Goal: Information Seeking & Learning: Learn about a topic

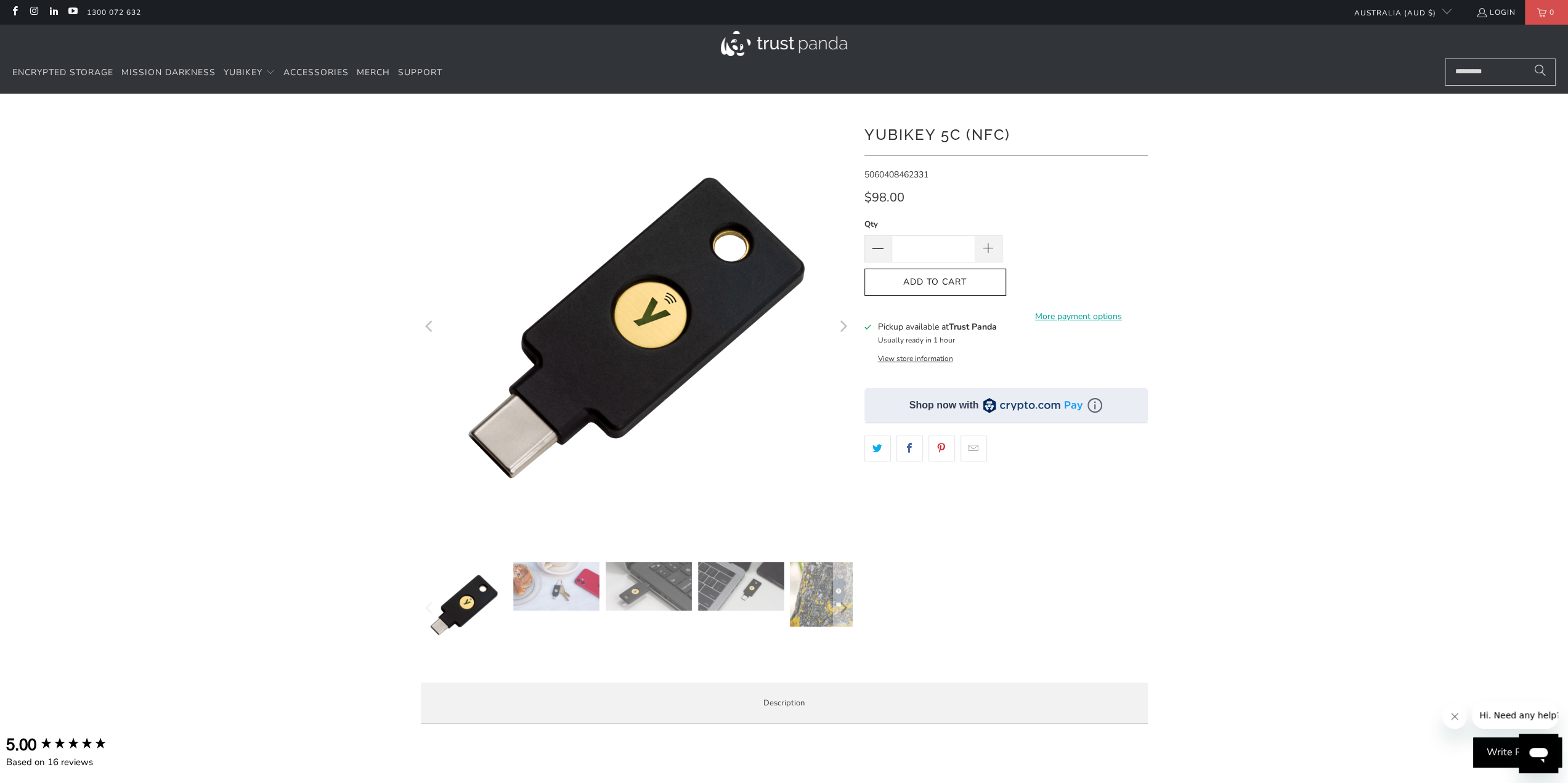
scroll to position [62, 0]
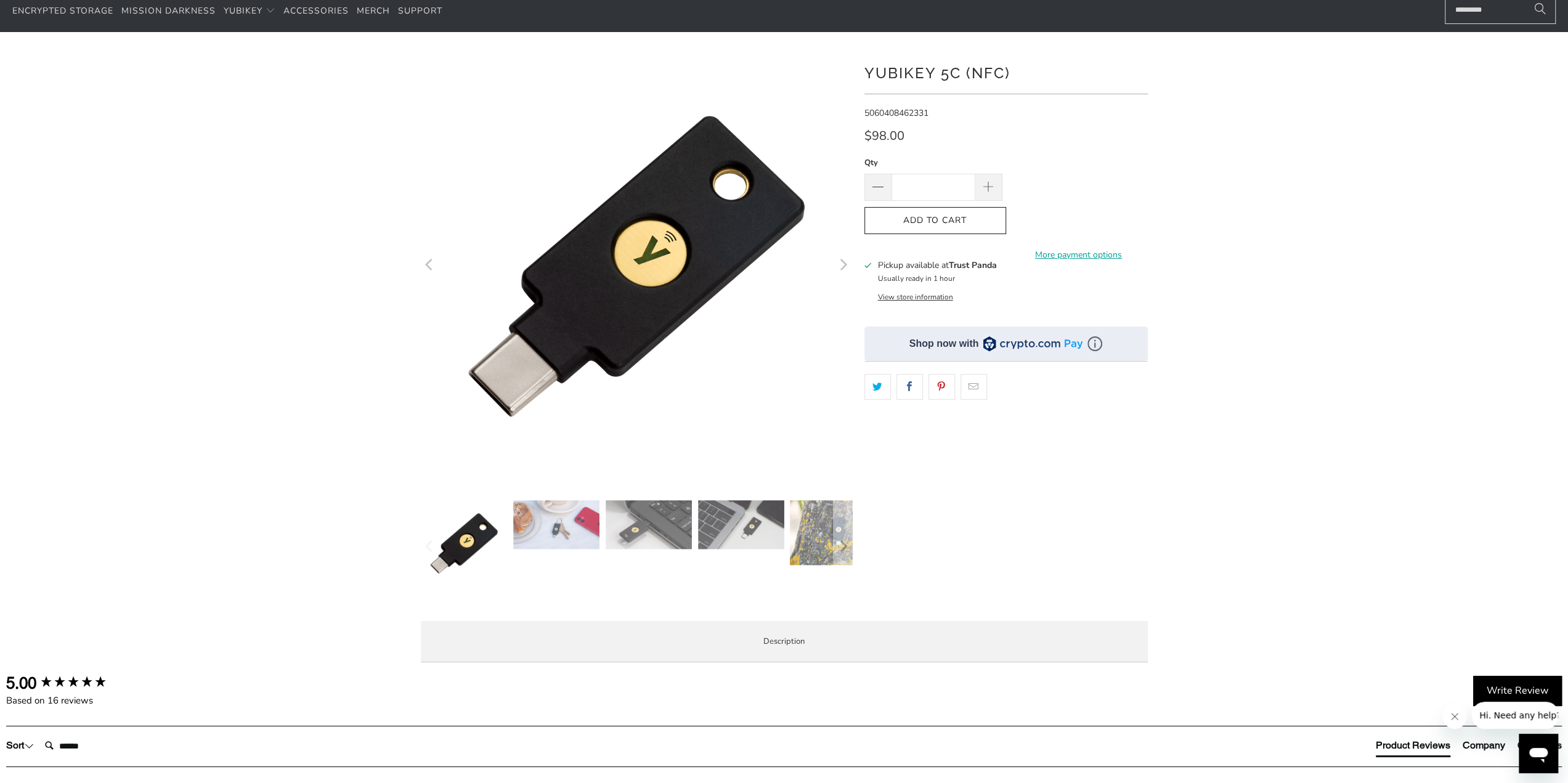
click at [945, 293] on button "View store information" at bounding box center [915, 297] width 75 height 10
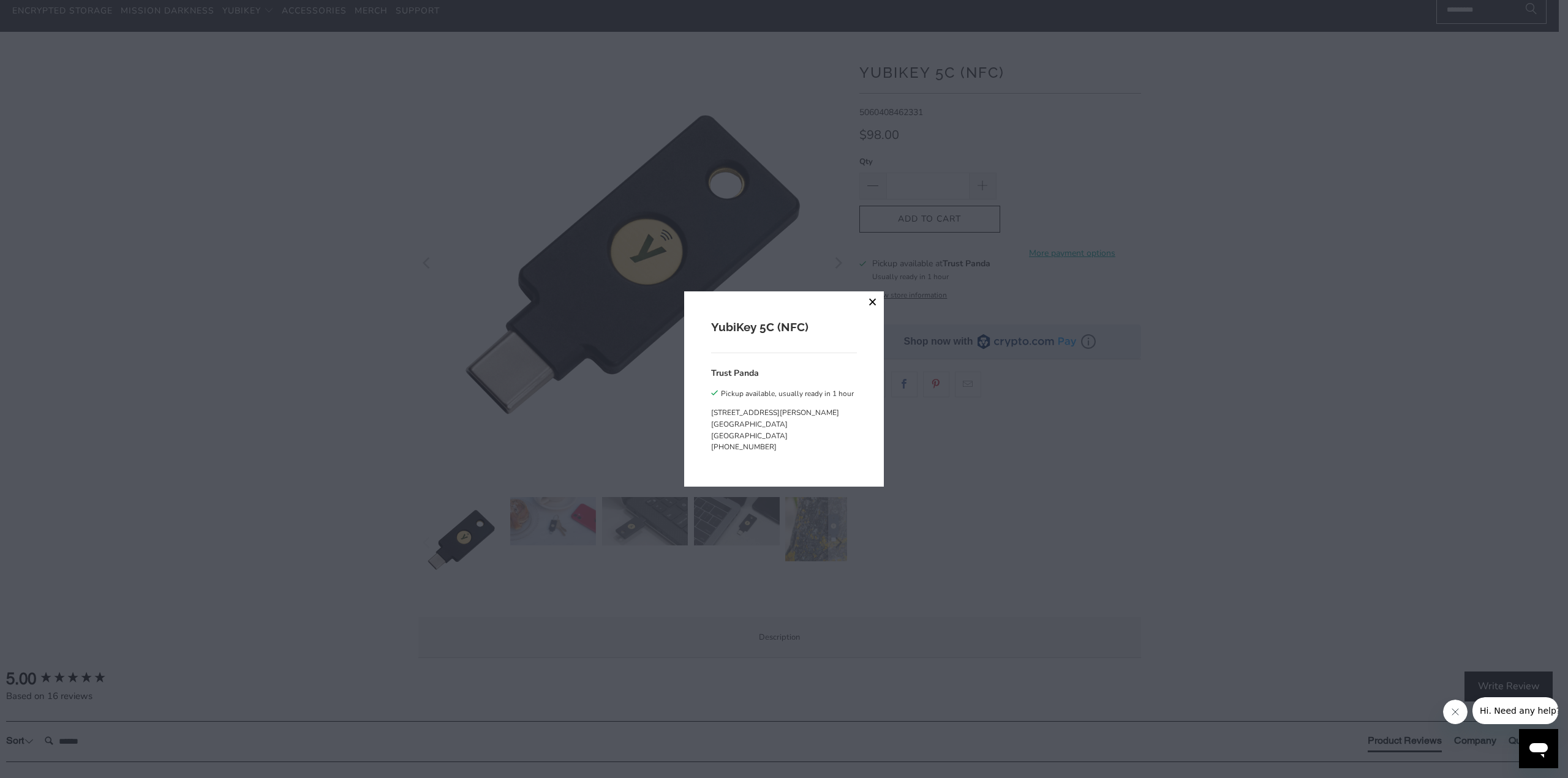
click at [862, 297] on button "close" at bounding box center [873, 302] width 22 height 22
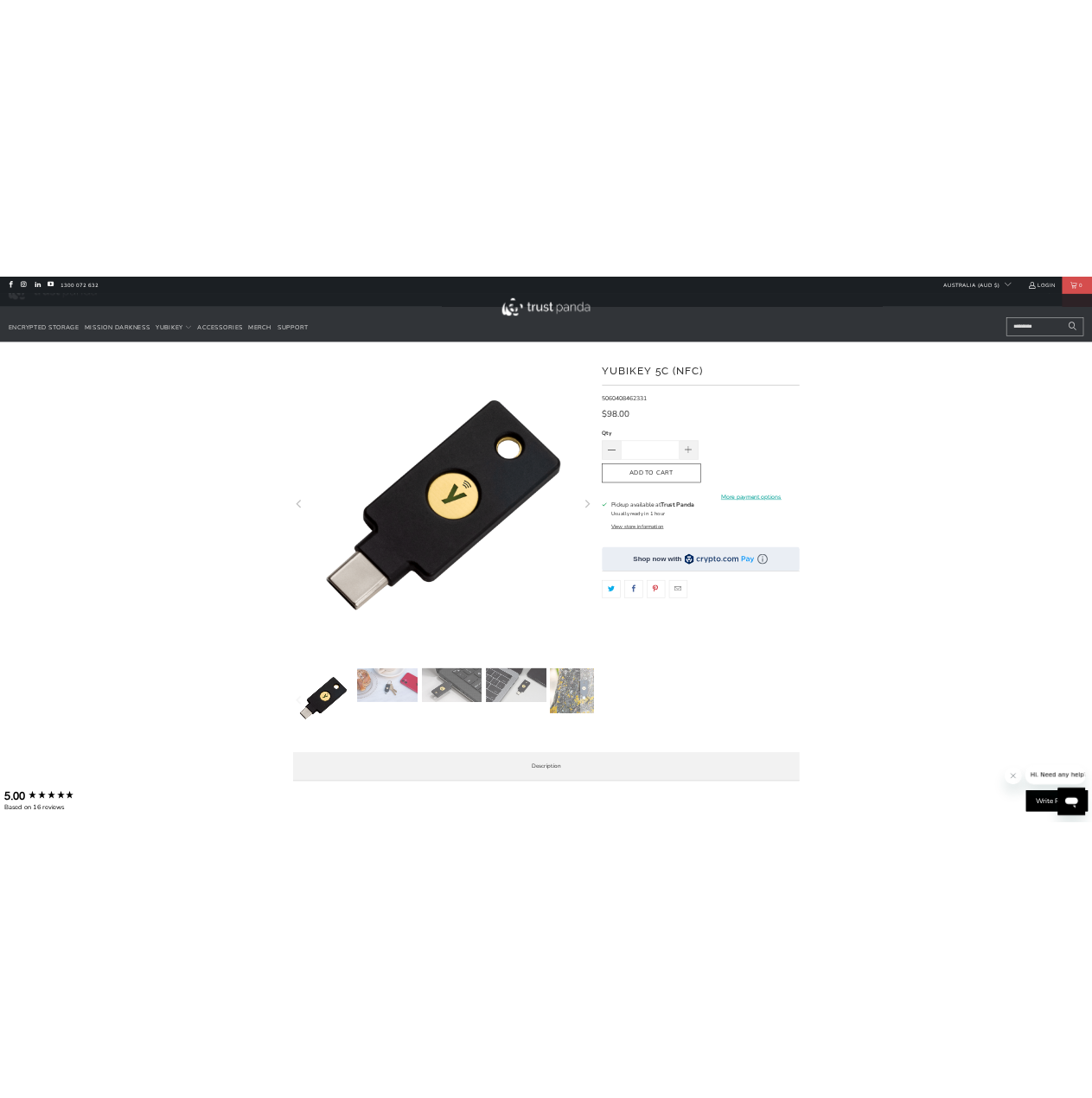
scroll to position [0, 0]
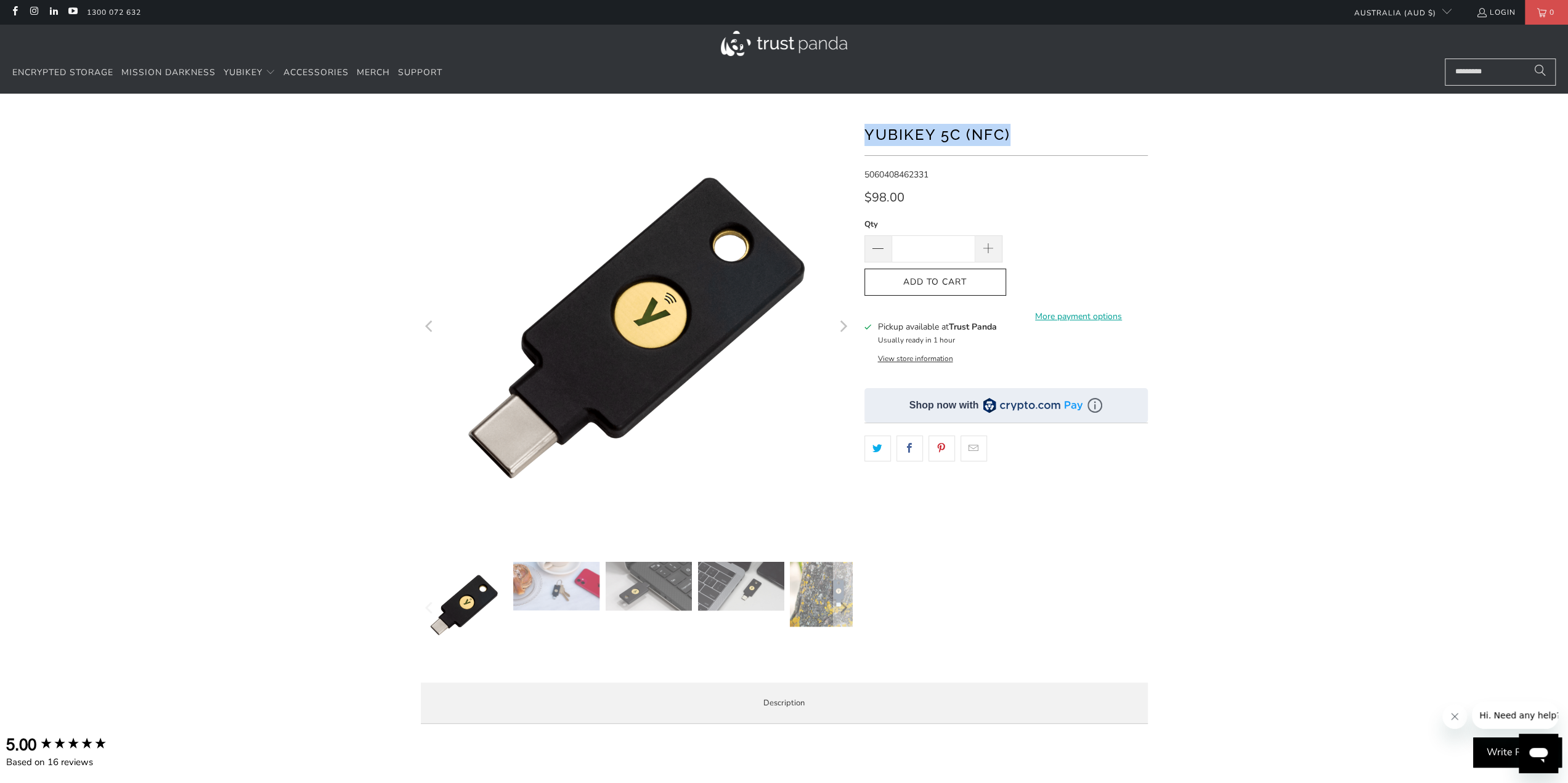
drag, startPoint x: 931, startPoint y: 139, endPoint x: 1027, endPoint y: 134, distance: 96.1
click at [1027, 134] on h1 "YubiKey 5C (NFC)" at bounding box center [1006, 133] width 284 height 25
copy h1 "YubiKey 5C (NFC)"
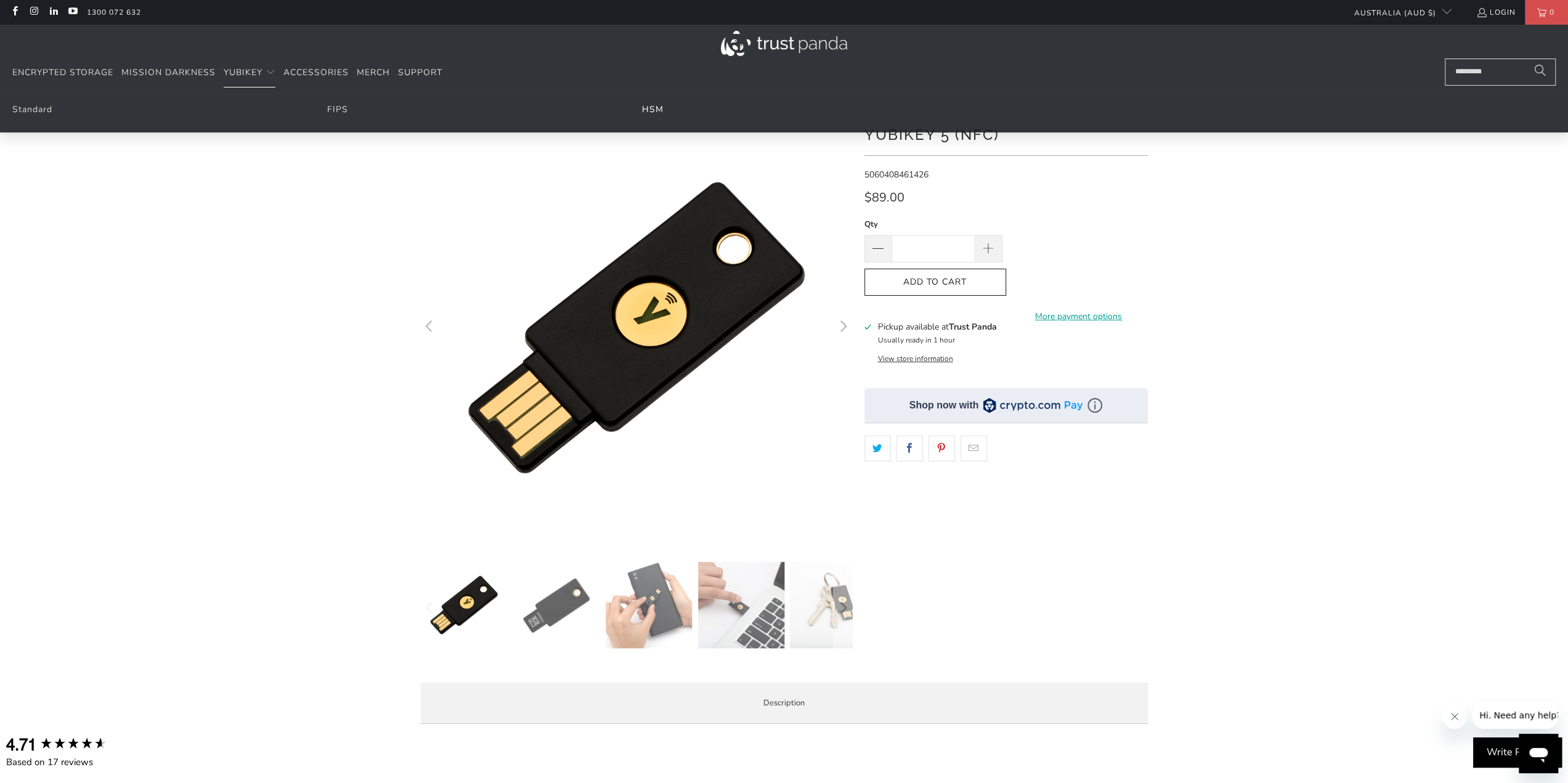
click at [648, 105] on link "HSM" at bounding box center [653, 109] width 21 height 12
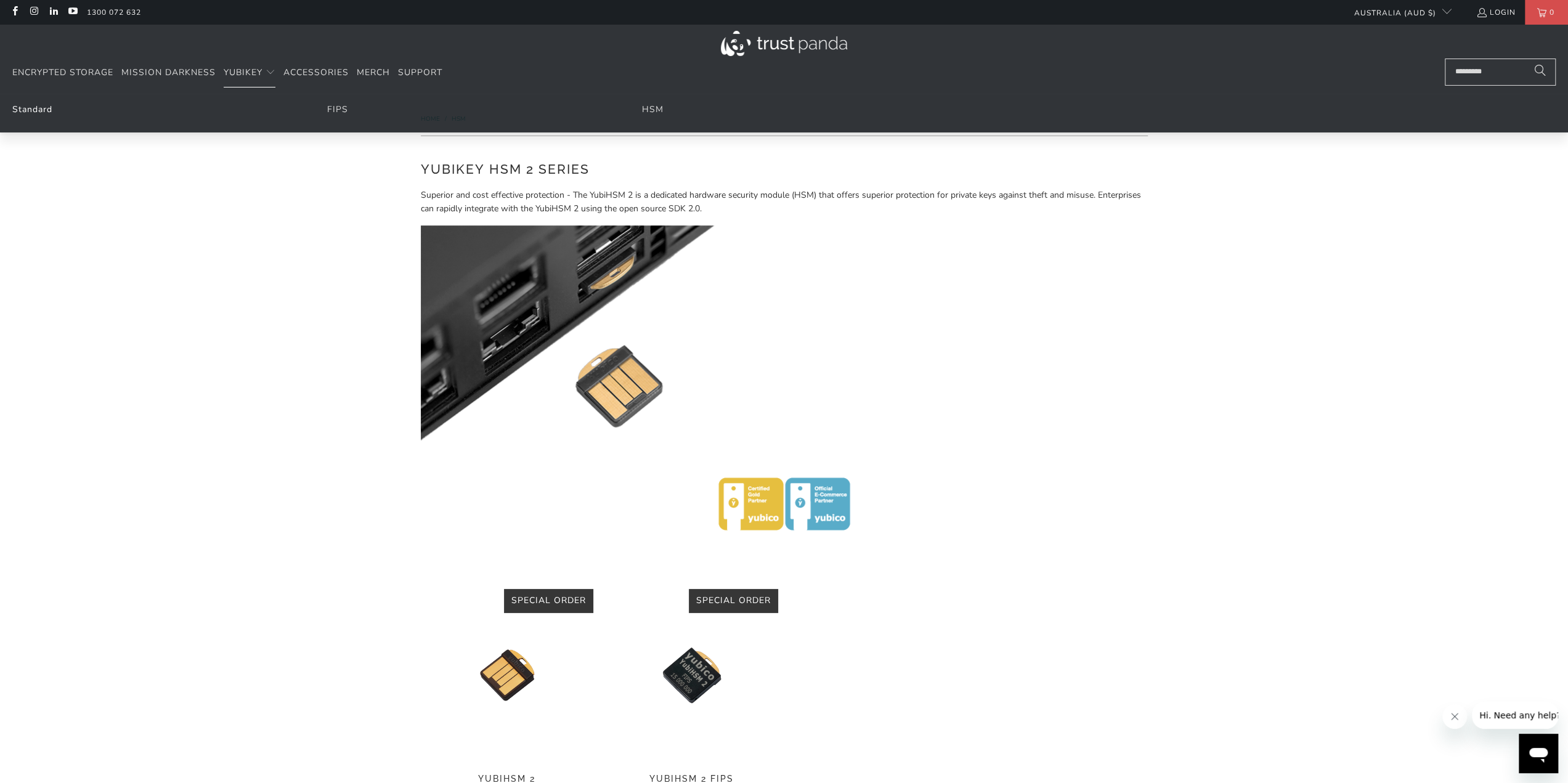
click at [47, 110] on link "Standard" at bounding box center [32, 109] width 40 height 12
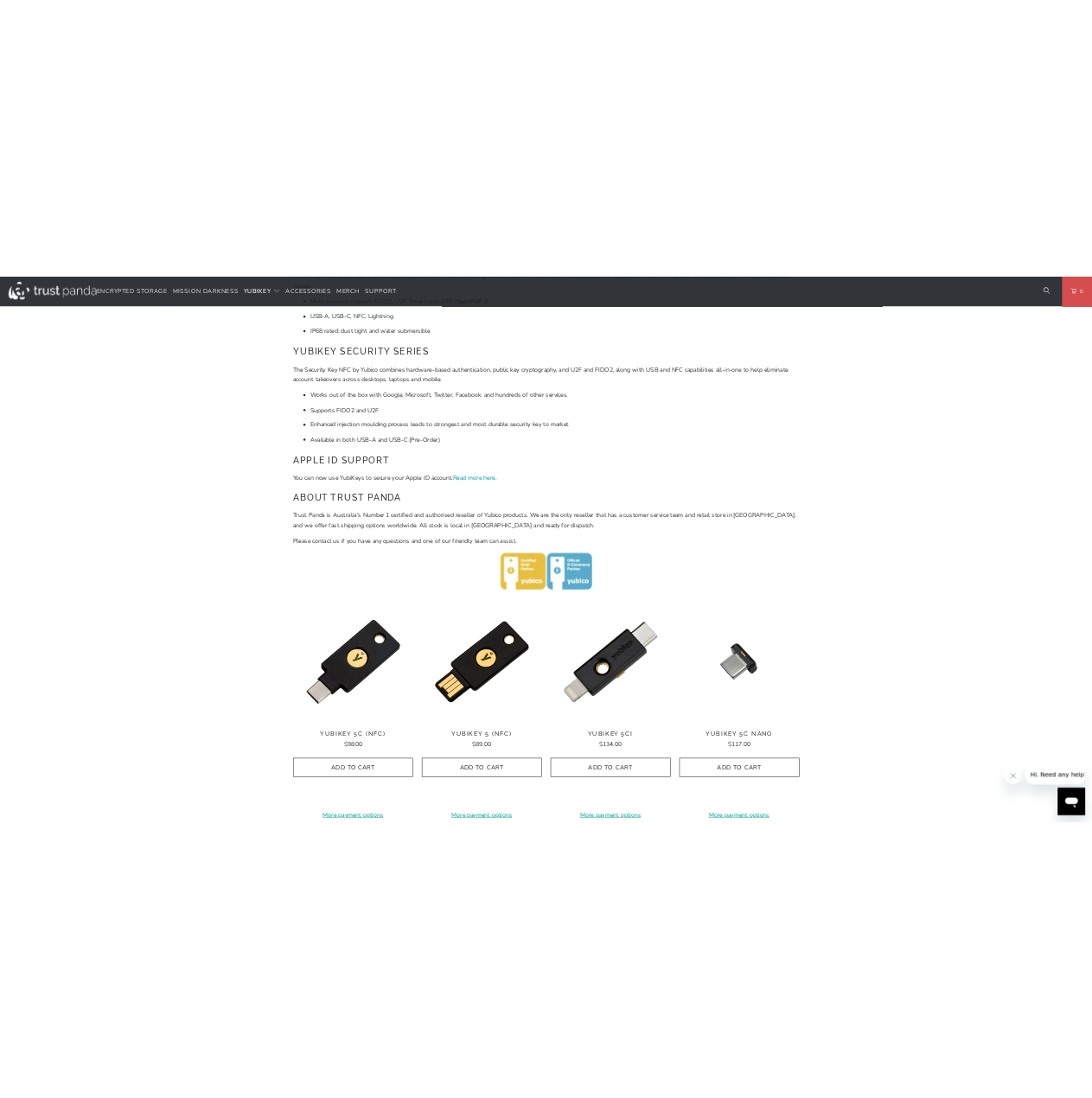
scroll to position [260, 0]
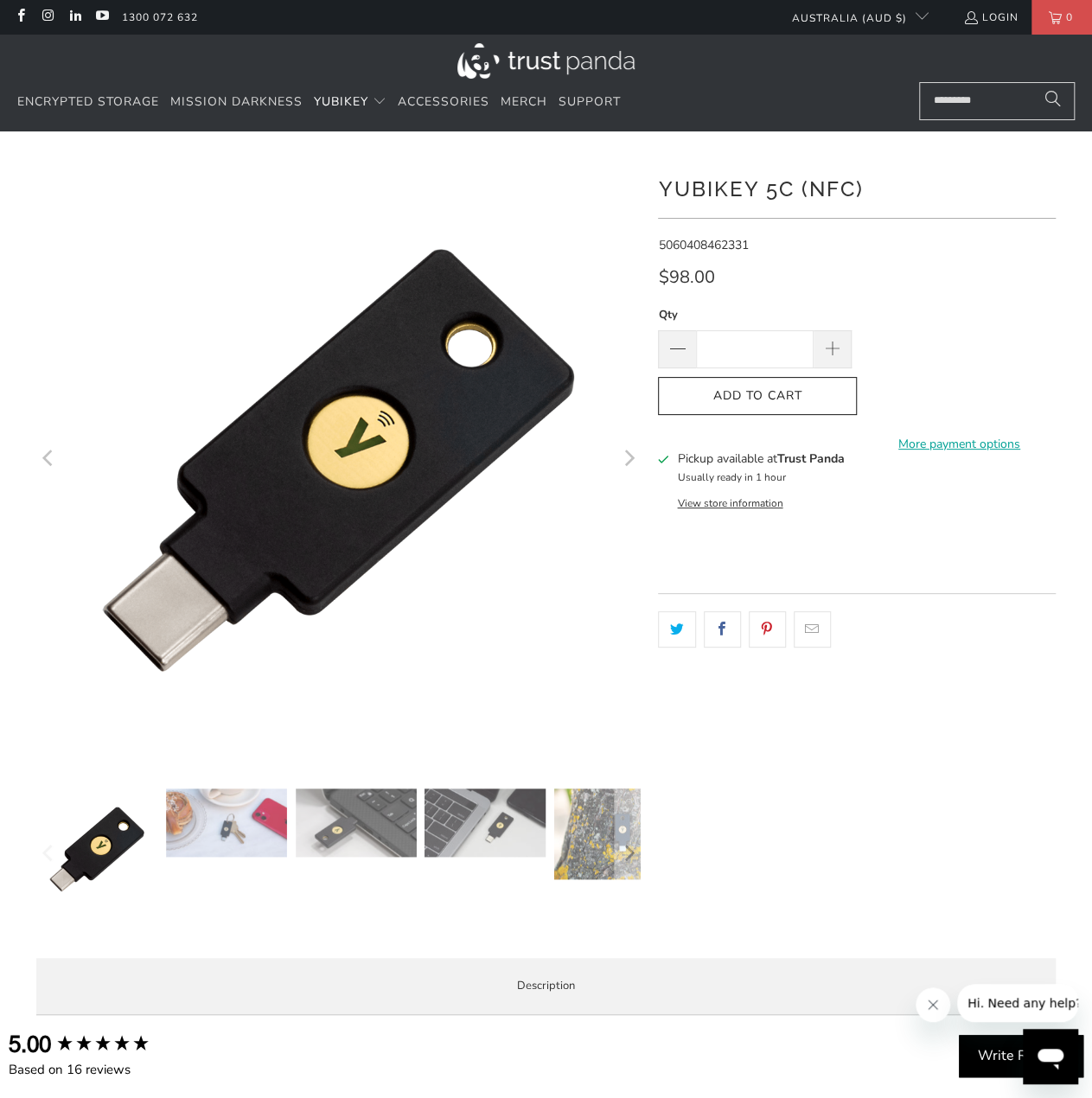
click at [859, 181] on h1 "YubiKey 5C (NFC)" at bounding box center [857, 187] width 398 height 35
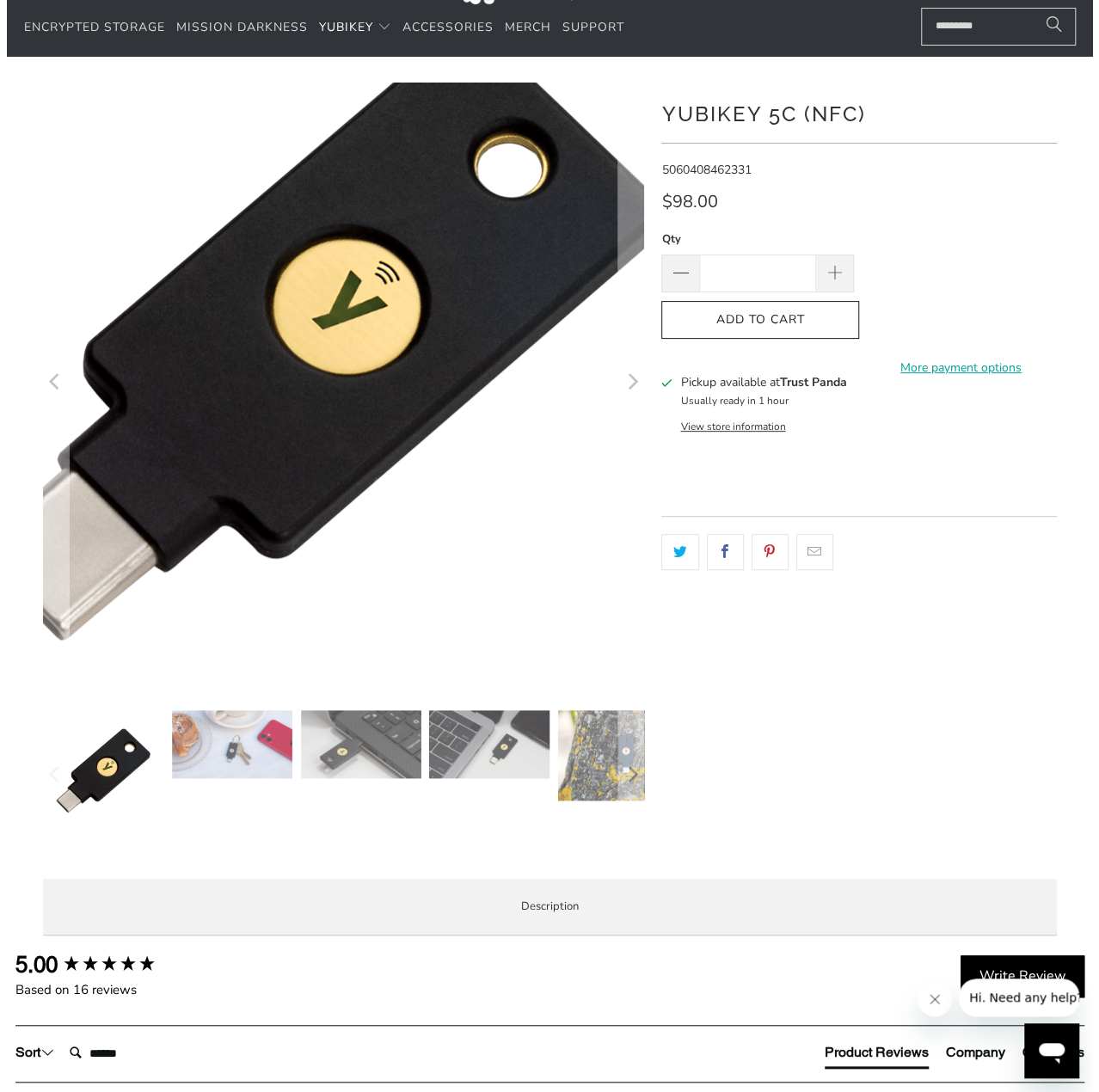
scroll to position [172, 0]
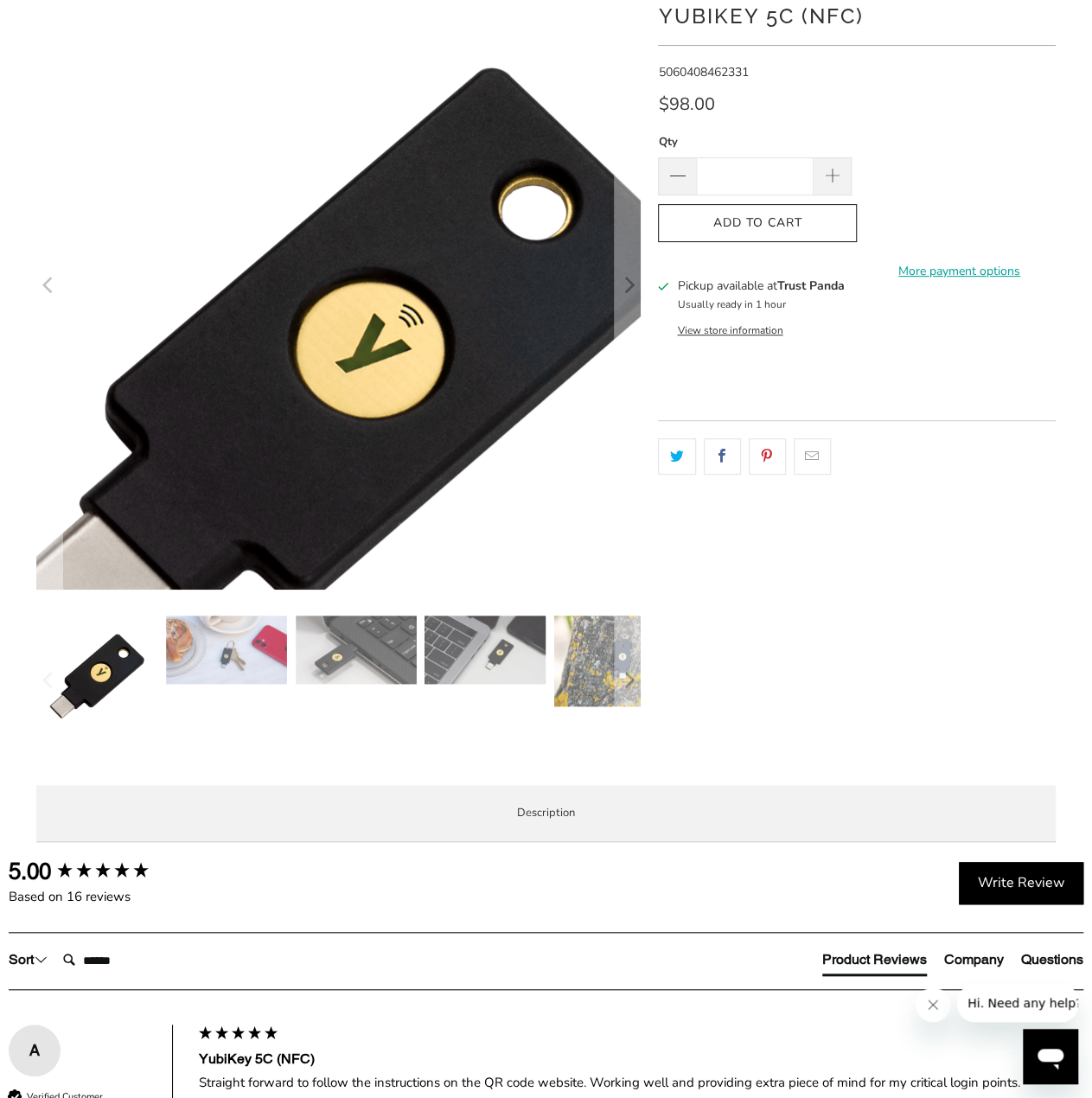
click at [303, 97] on img at bounding box center [341, 376] width 885 height 885
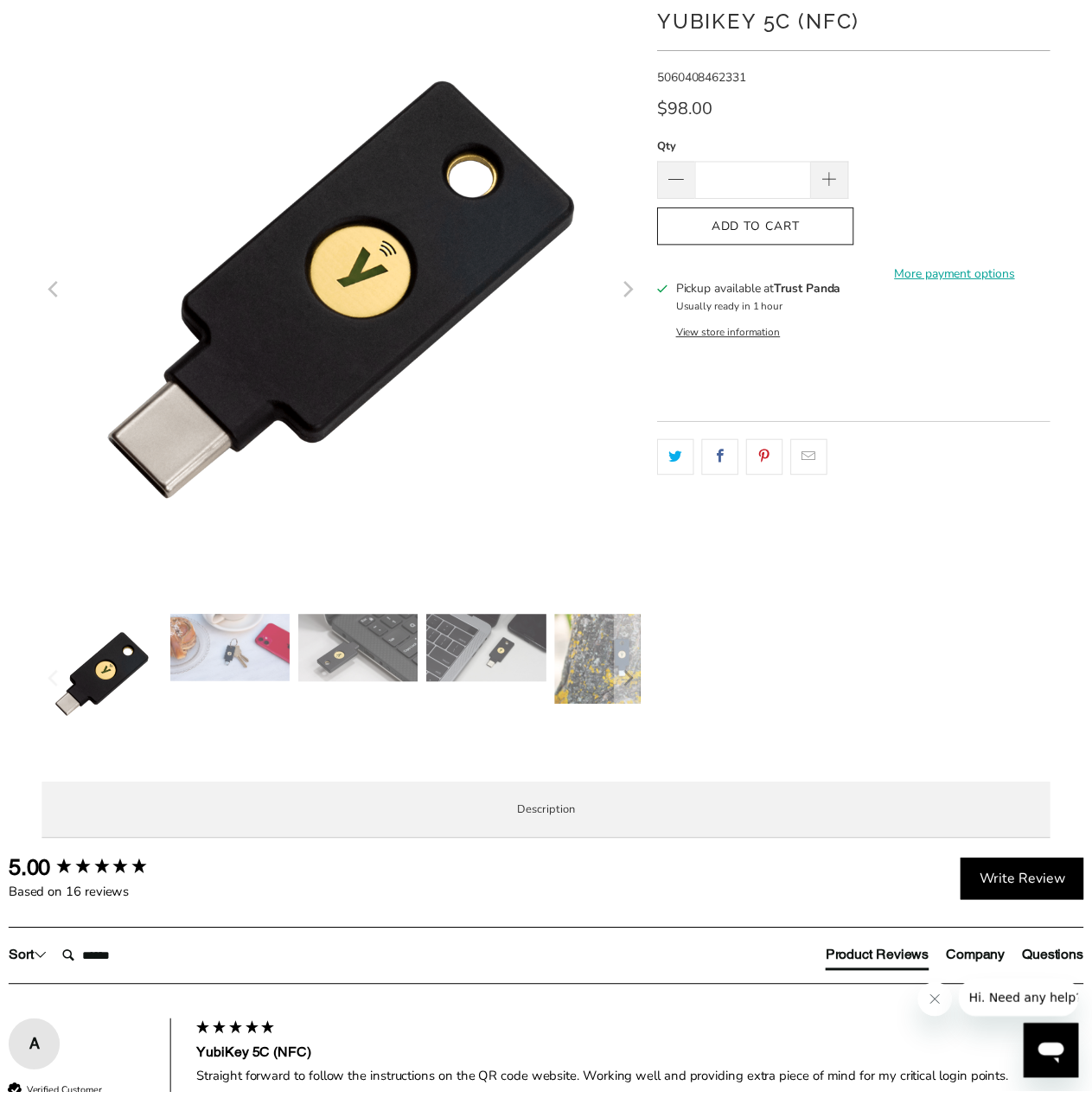
scroll to position [0, 0]
